Goal: Use online tool/utility: Use online tool/utility

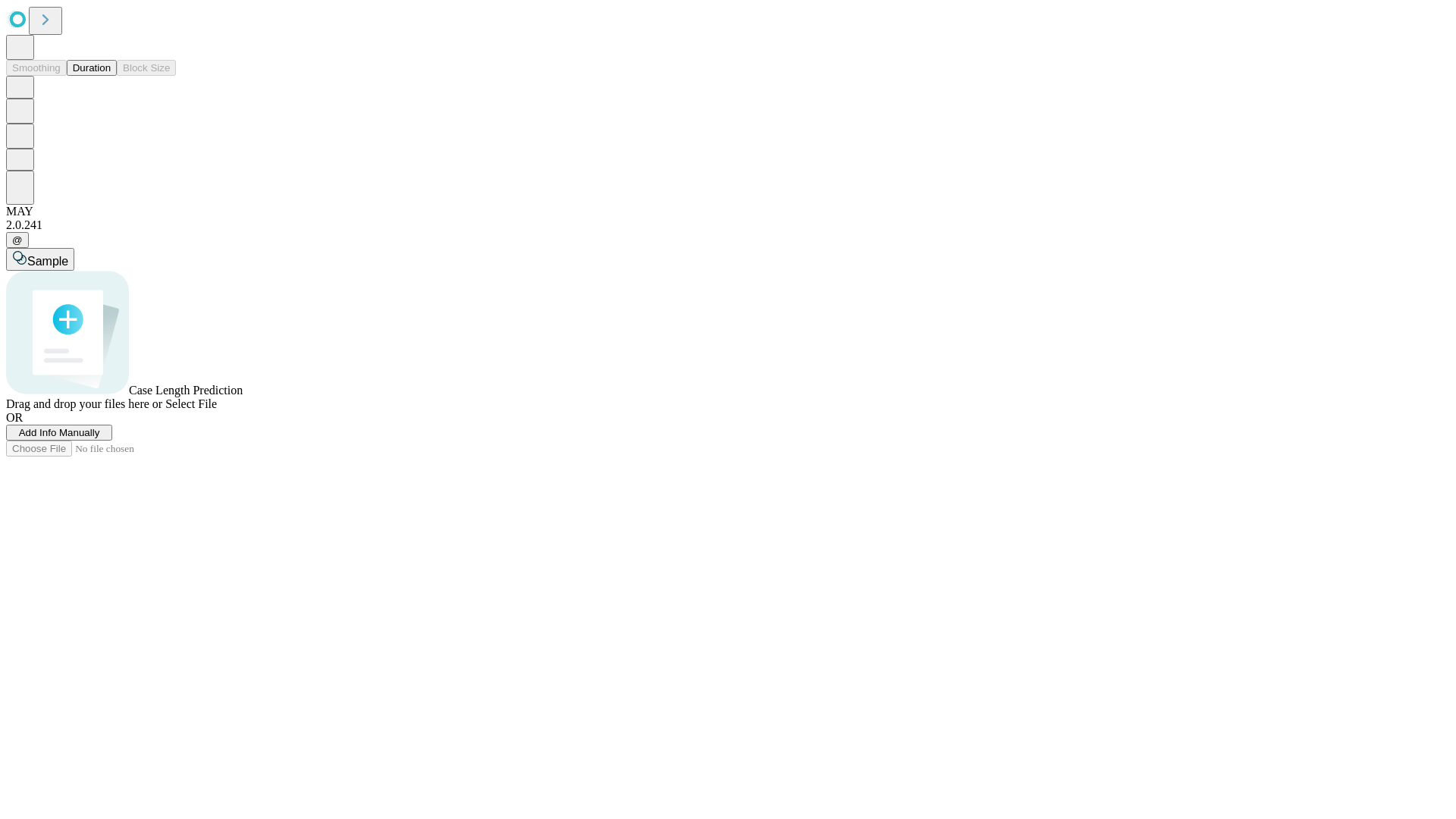
click at [100, 438] on span "Add Info Manually" at bounding box center [59, 432] width 81 height 11
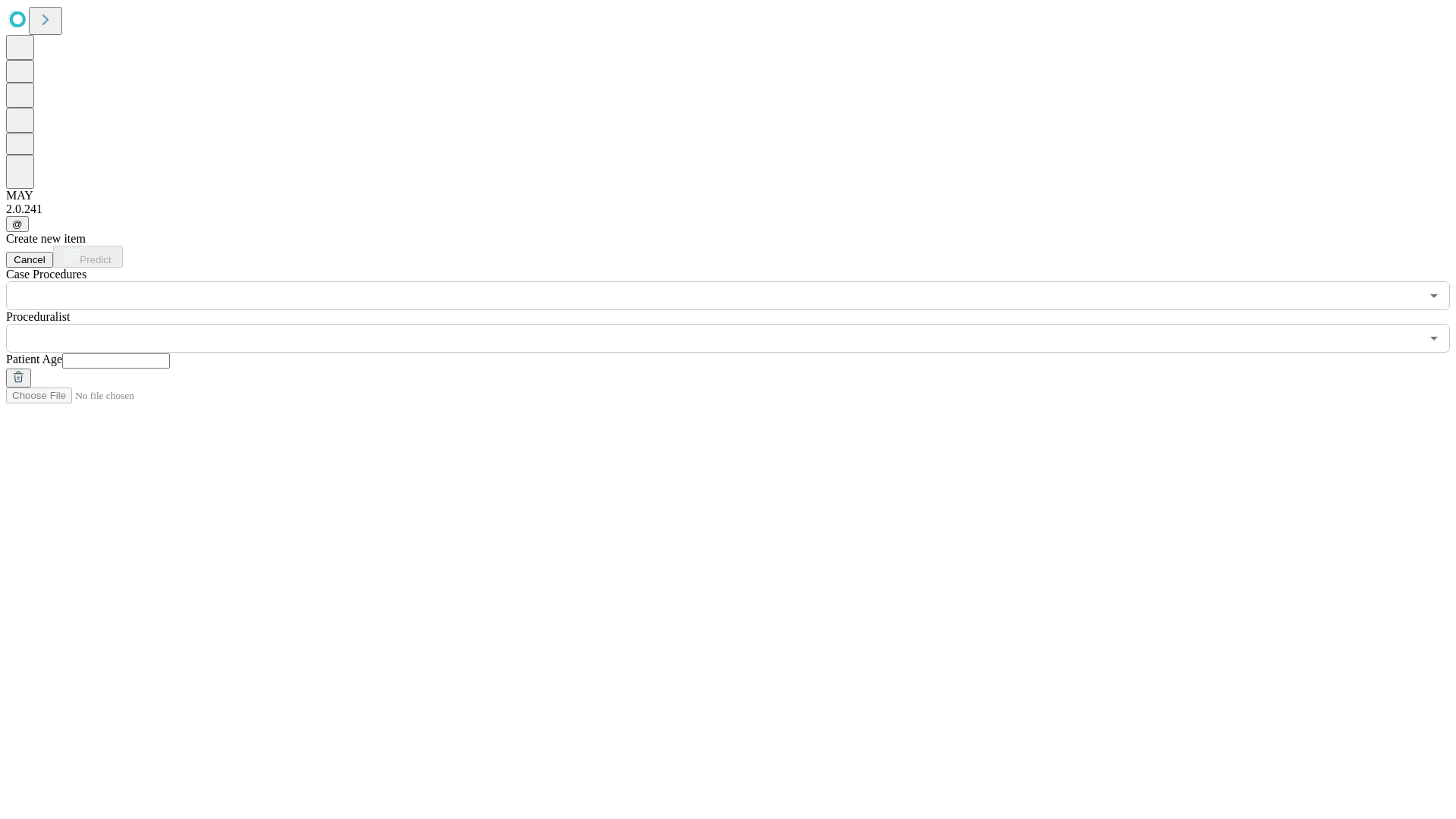
click at [170, 353] on input "text" at bounding box center [116, 360] width 108 height 15
type input "**"
click at [739, 323] on input "text" at bounding box center [713, 338] width 1414 height 28
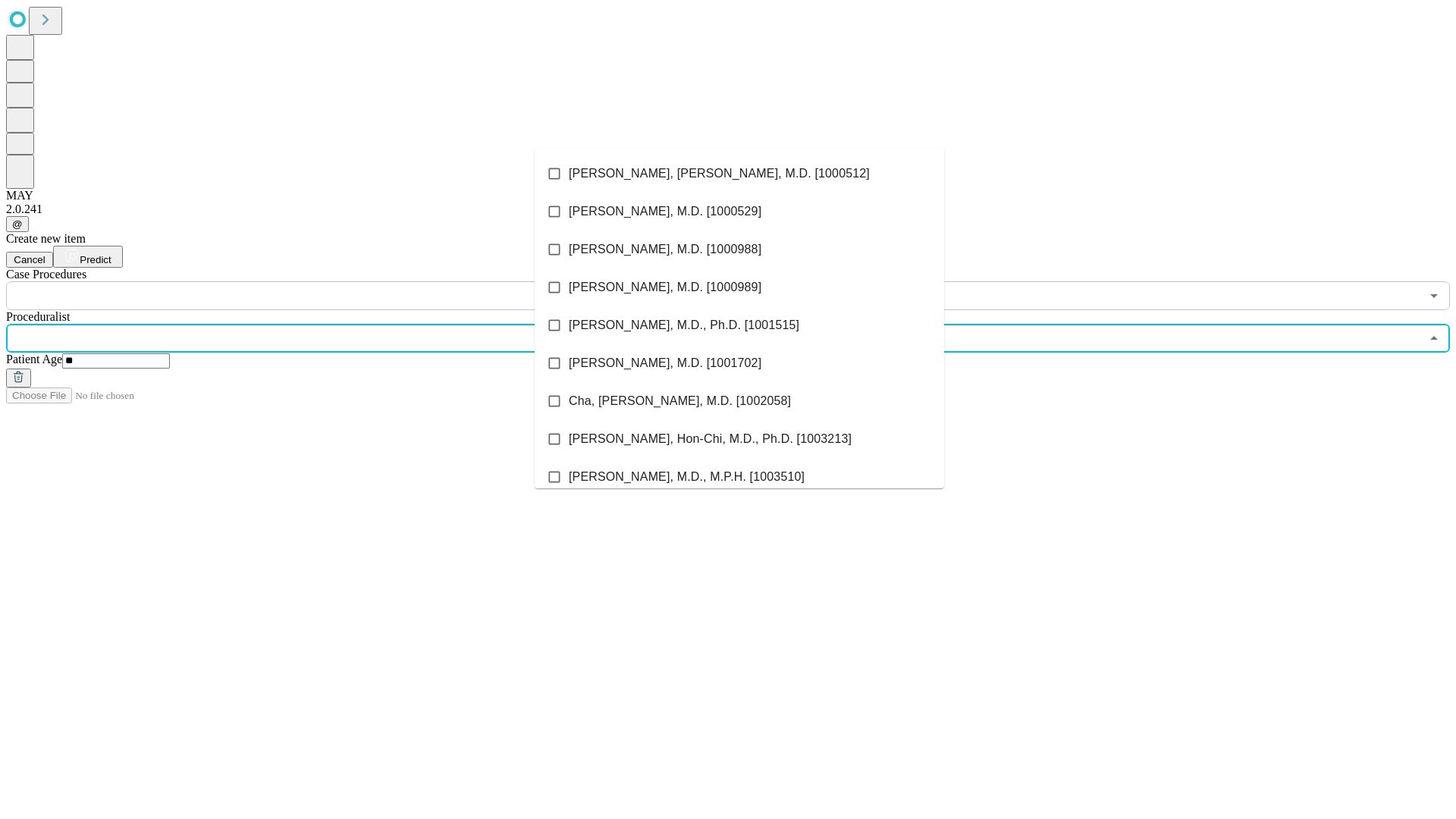
click at [739, 174] on li "[PERSON_NAME], [PERSON_NAME], M.D. [1000512]" at bounding box center [739, 174] width 410 height 38
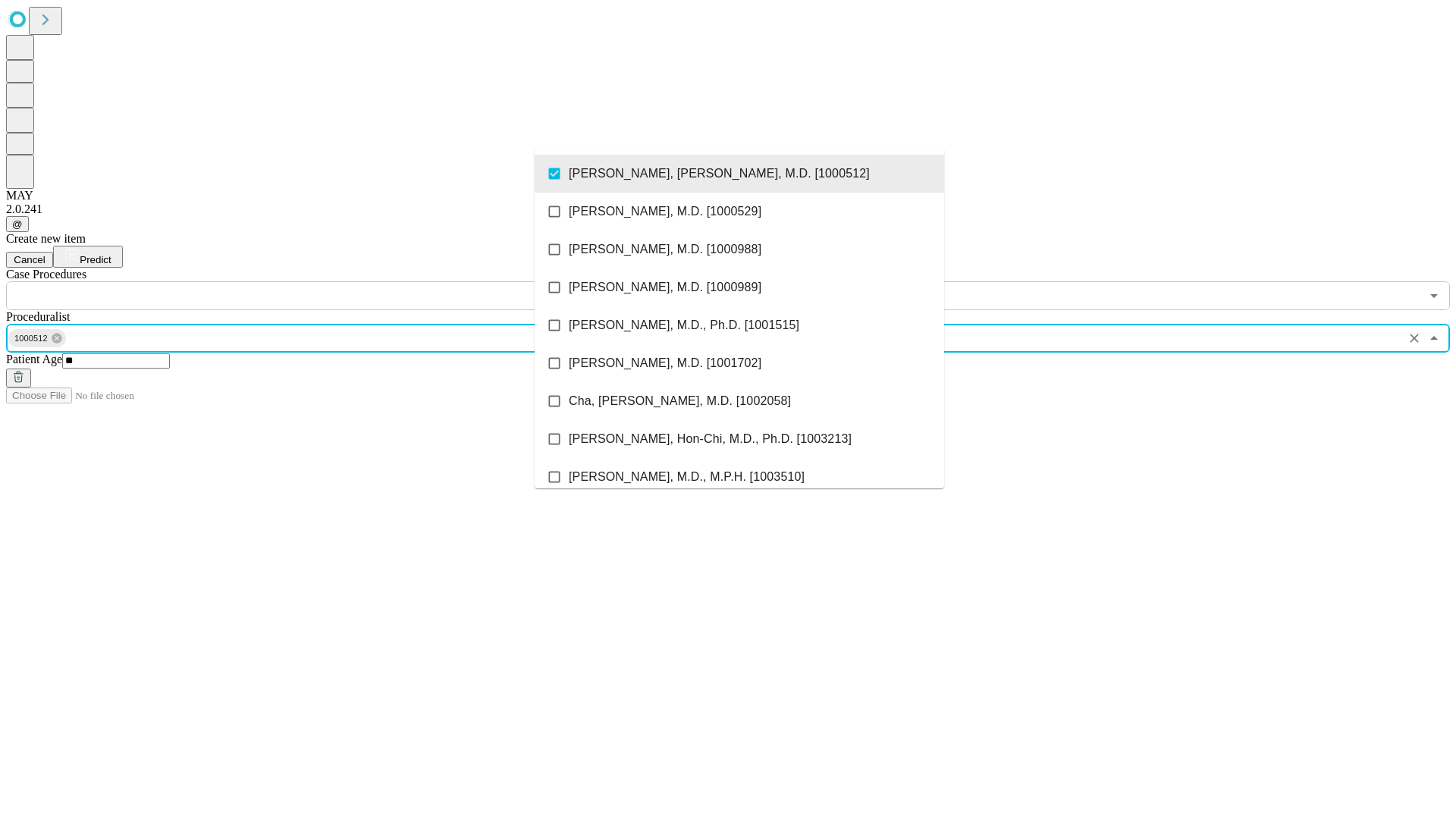
click at [319, 281] on input "text" at bounding box center [713, 296] width 1414 height 28
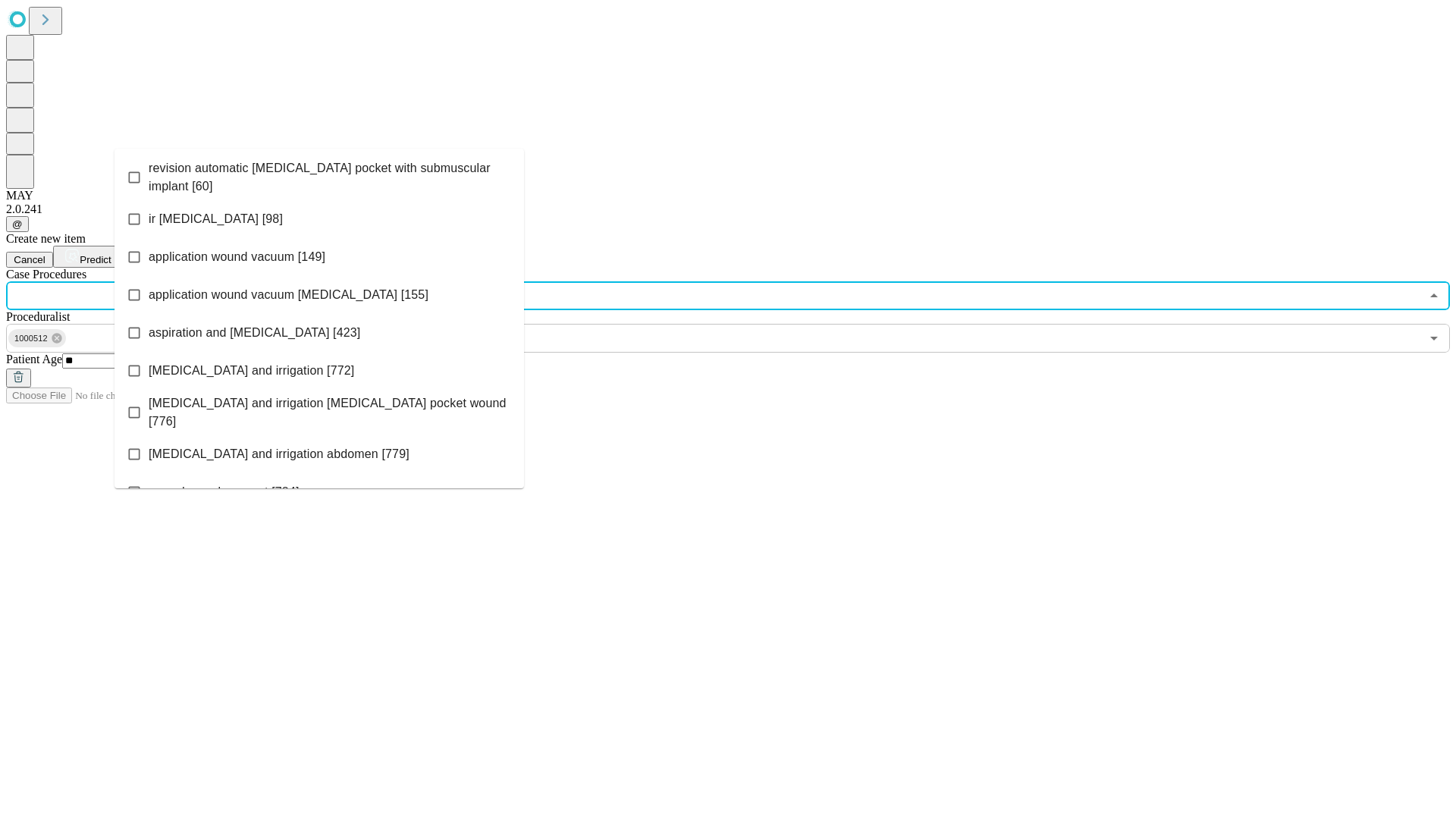
click at [320, 174] on span "revision automatic [MEDICAL_DATA] pocket with submuscular implant [60]" at bounding box center [330, 177] width 363 height 36
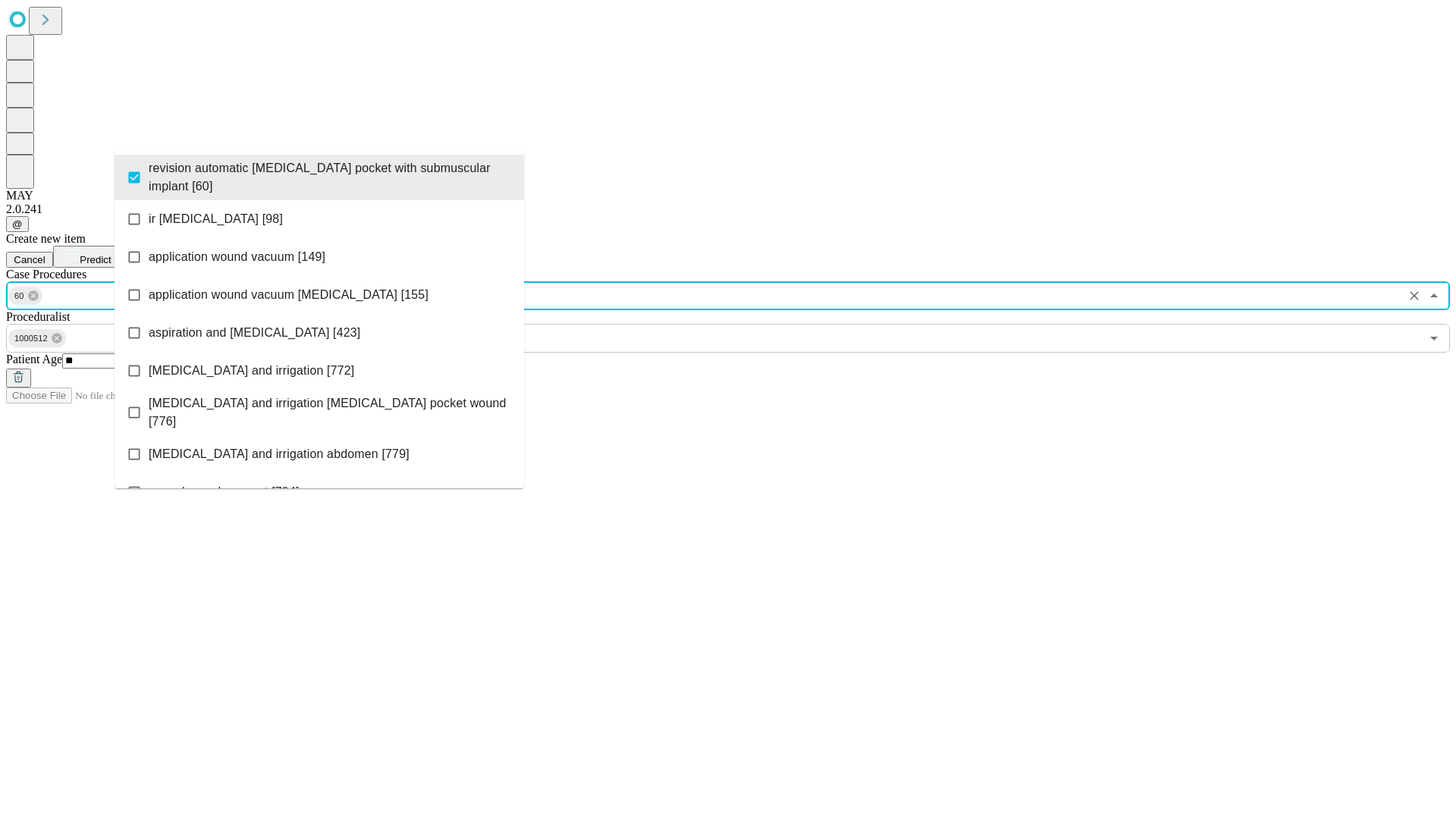
click at [111, 254] on span "Predict" at bounding box center [95, 259] width 31 height 11
